Goal: Find specific fact: Find specific fact

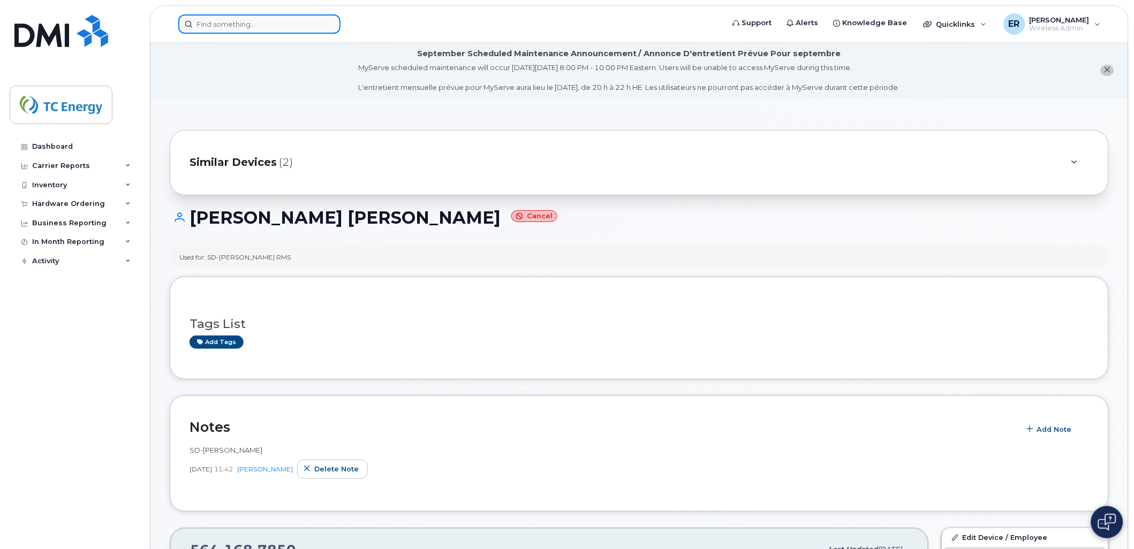
click at [256, 27] on input at bounding box center [259, 23] width 162 height 19
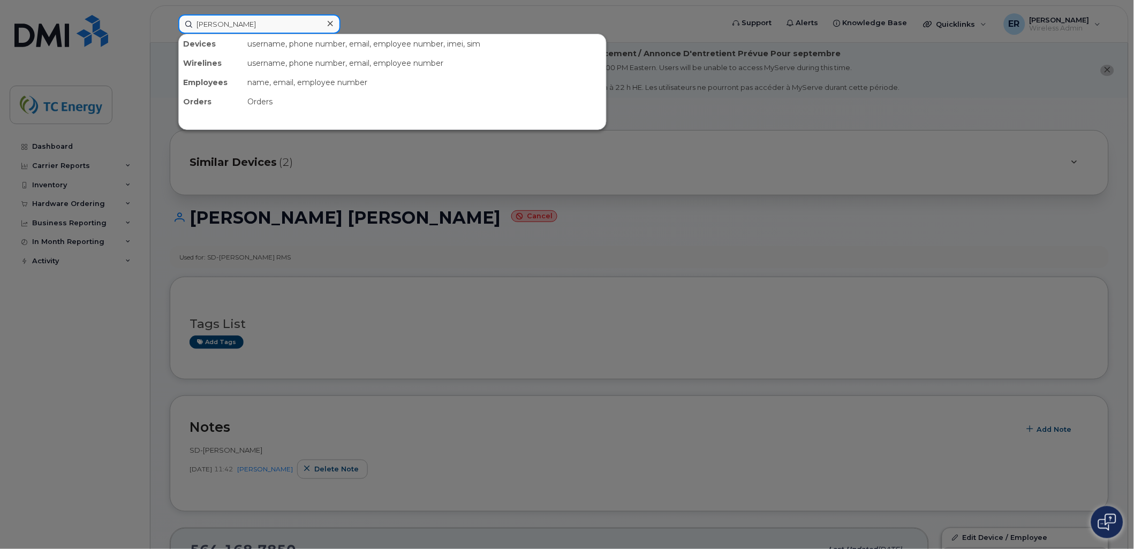
type input "alma lorena"
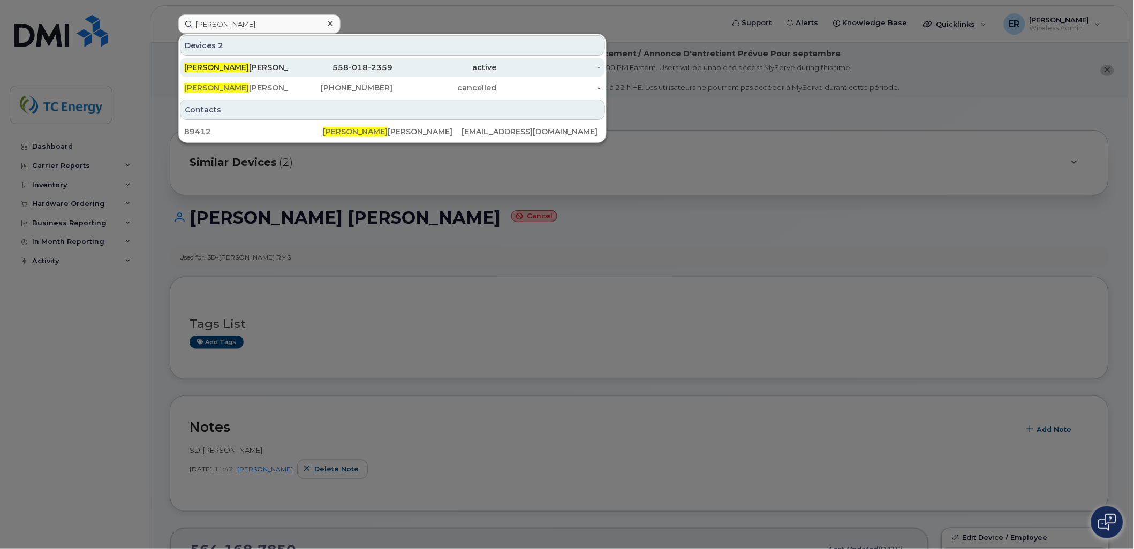
click at [245, 66] on div "Alma Lorena Prado Medina" at bounding box center [236, 67] width 104 height 11
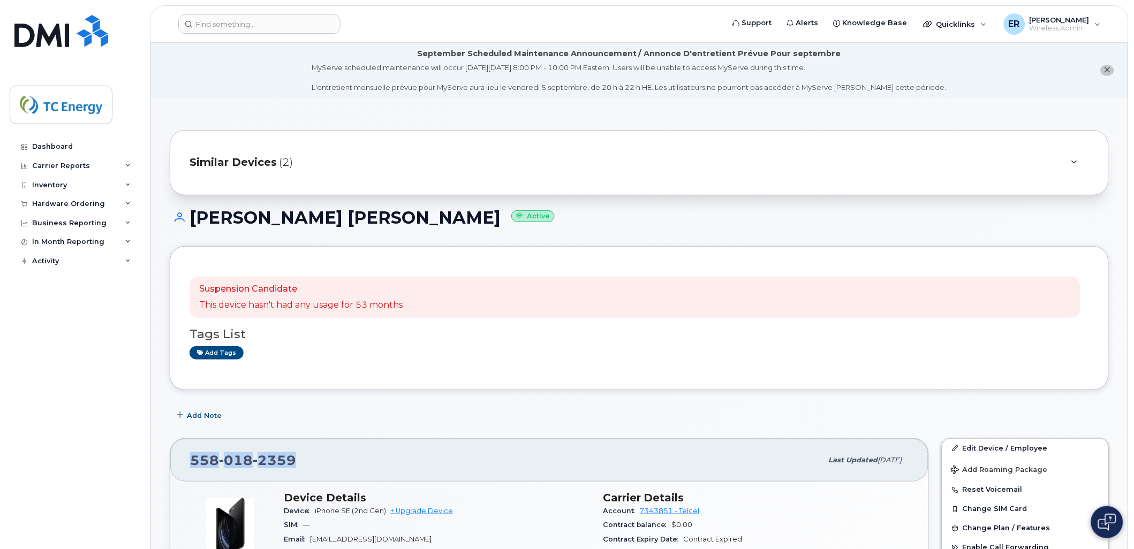
drag, startPoint x: 297, startPoint y: 460, endPoint x: 188, endPoint y: 455, distance: 108.8
click at [188, 455] on div "558 018 2359 Last updated [DATE]" at bounding box center [549, 460] width 758 height 43
copy span "558 018 2359"
click at [292, 461] on span "2359" at bounding box center [274, 460] width 43 height 16
drag, startPoint x: 292, startPoint y: 458, endPoint x: 191, endPoint y: 458, distance: 101.2
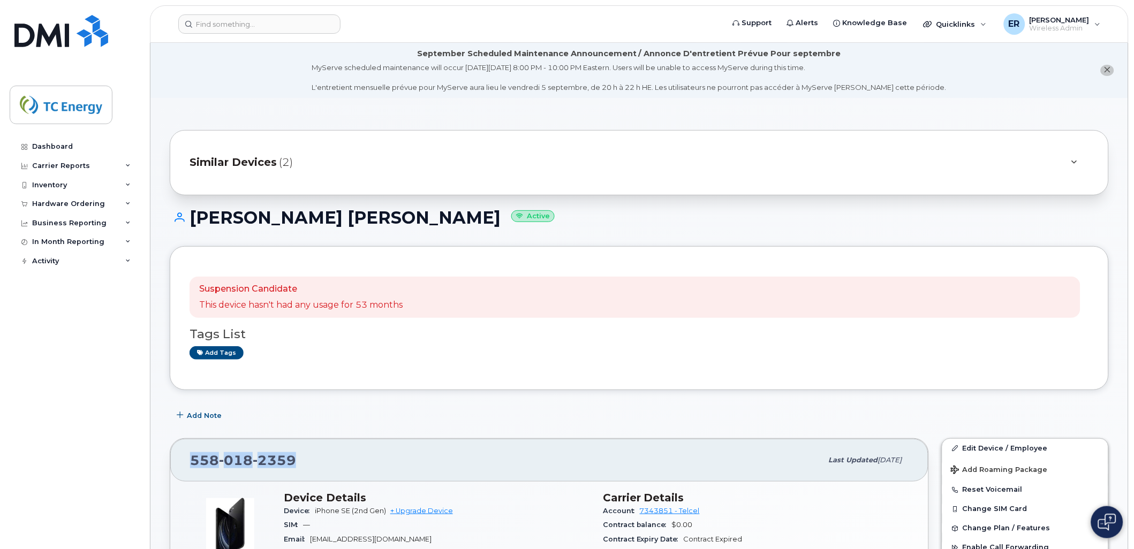
click at [191, 458] on span "558 018 2359" at bounding box center [243, 460] width 106 height 16
copy span "558 018 2359"
